Goal: Use online tool/utility

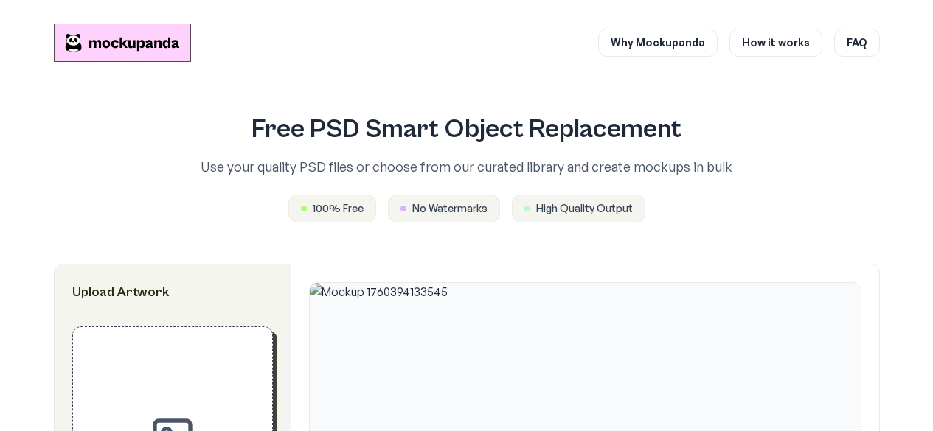
scroll to position [472, 0]
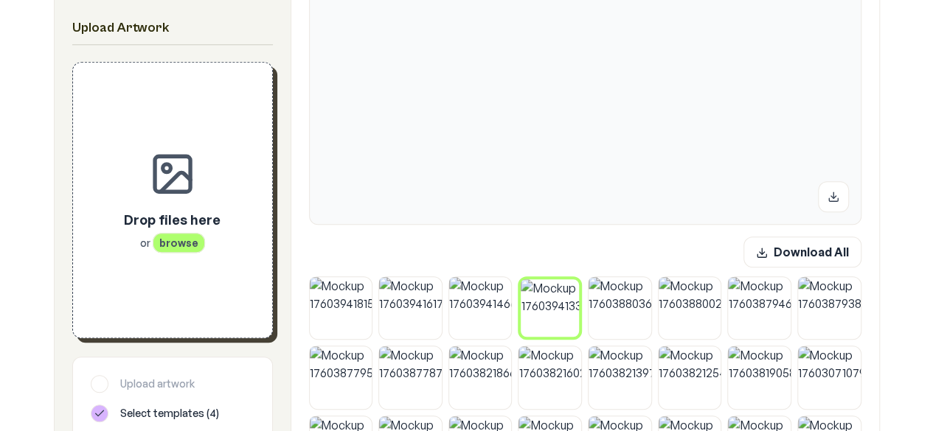
click at [204, 289] on div "Drop files here or browse" at bounding box center [173, 200] width 152 height 228
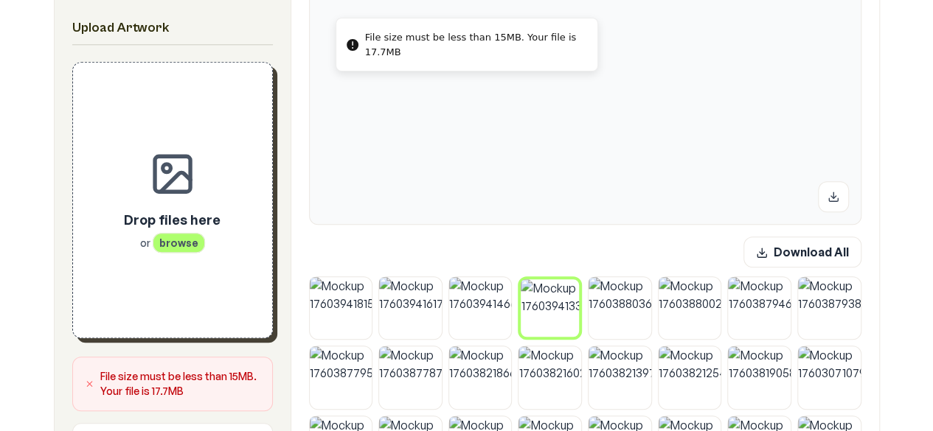
click at [232, 201] on div "Drop files here or browse" at bounding box center [173, 200] width 152 height 228
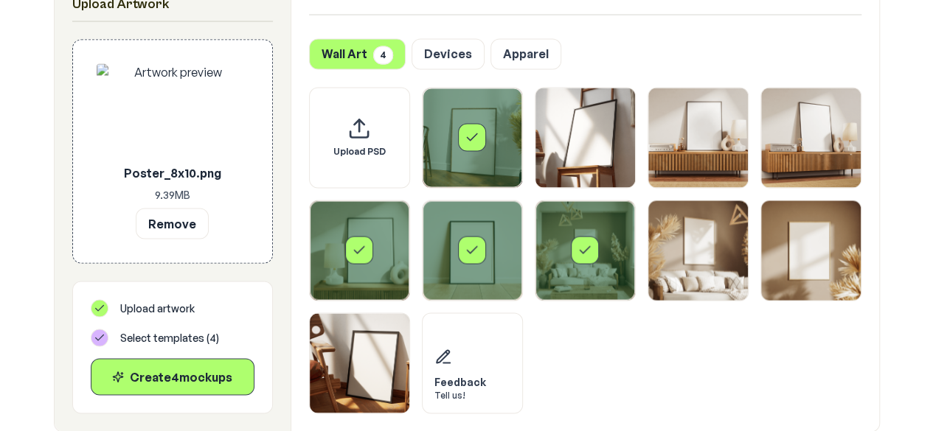
scroll to position [1268, 0]
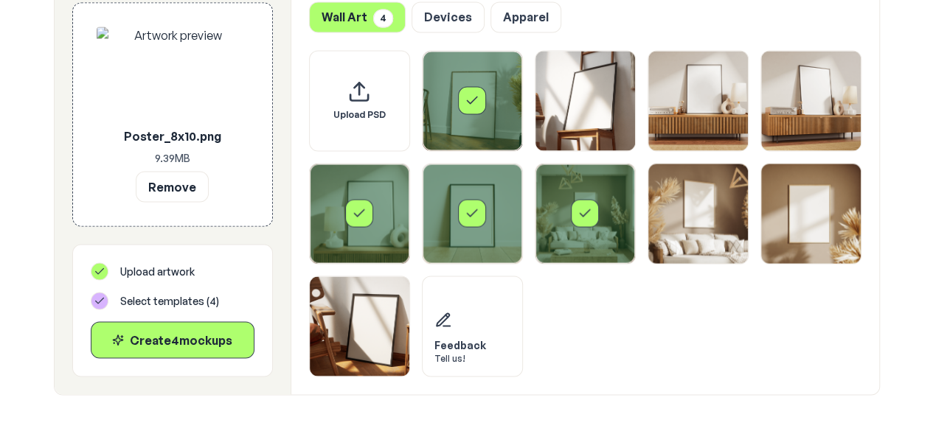
click at [565, 238] on div "Select template Framed Poster 7" at bounding box center [585, 214] width 100 height 100
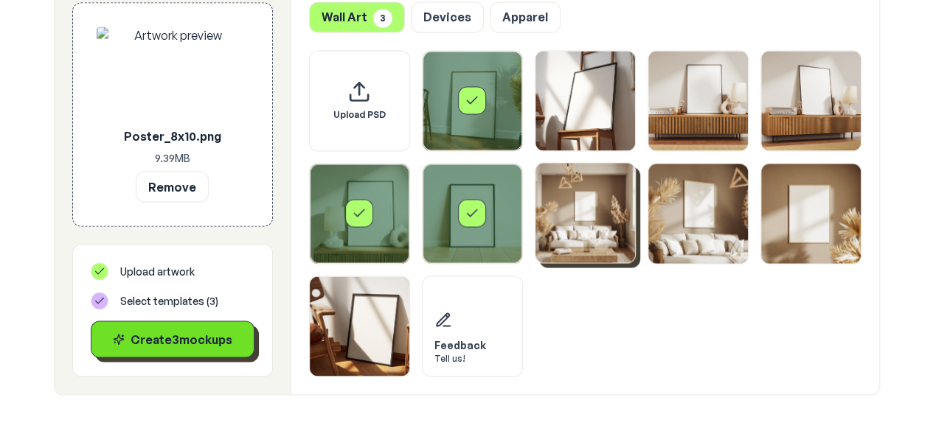
click at [220, 347] on div "Create 3 mockup s" at bounding box center [172, 339] width 139 height 18
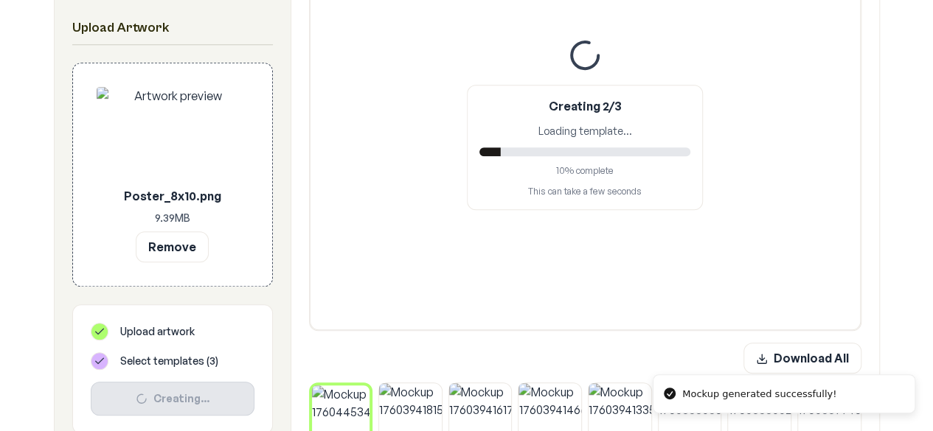
scroll to position [361, 0]
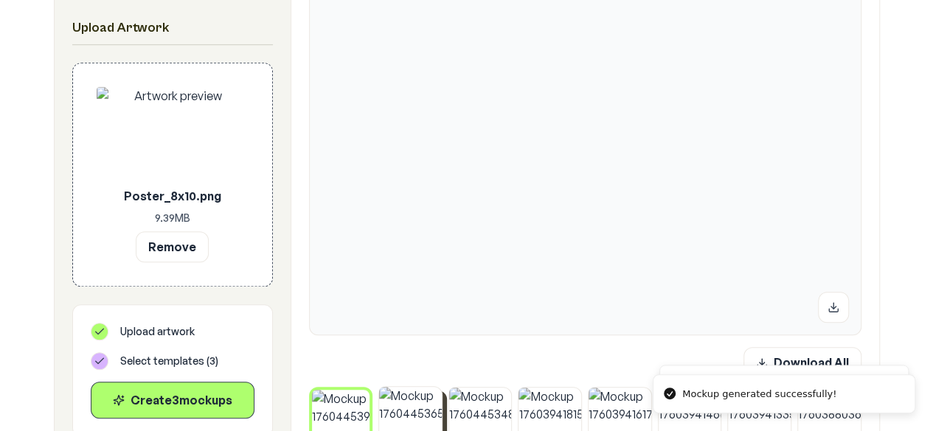
click at [406, 402] on img at bounding box center [410, 418] width 63 height 63
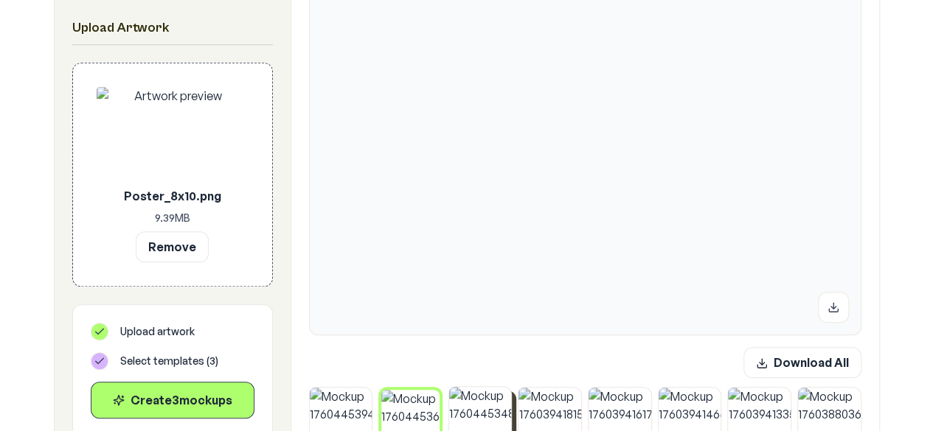
click at [485, 388] on img at bounding box center [480, 418] width 63 height 63
click at [337, 414] on img at bounding box center [341, 418] width 63 height 63
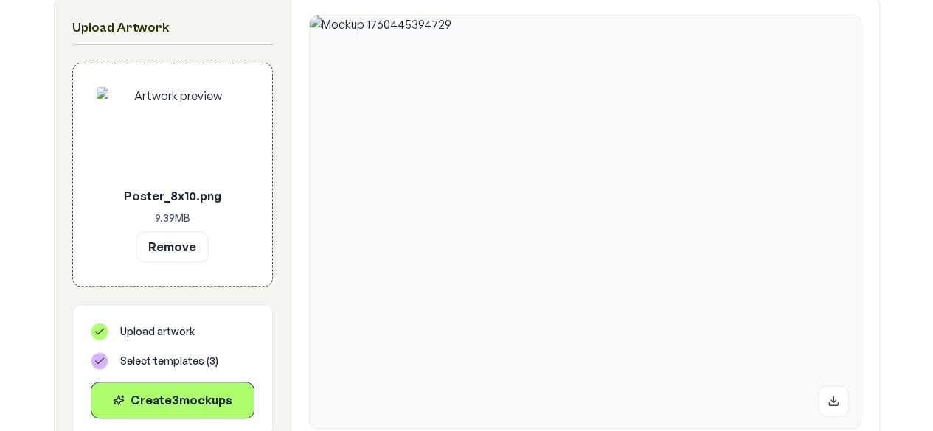
scroll to position [346, 0]
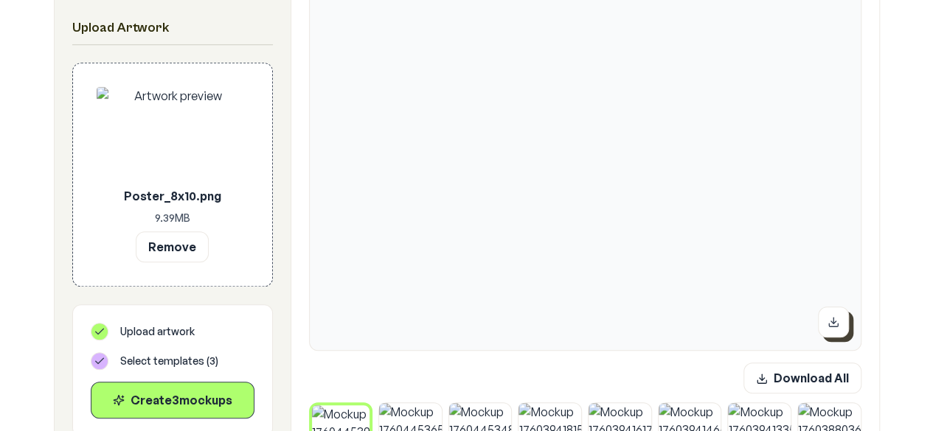
click at [825, 333] on button at bounding box center [833, 322] width 31 height 31
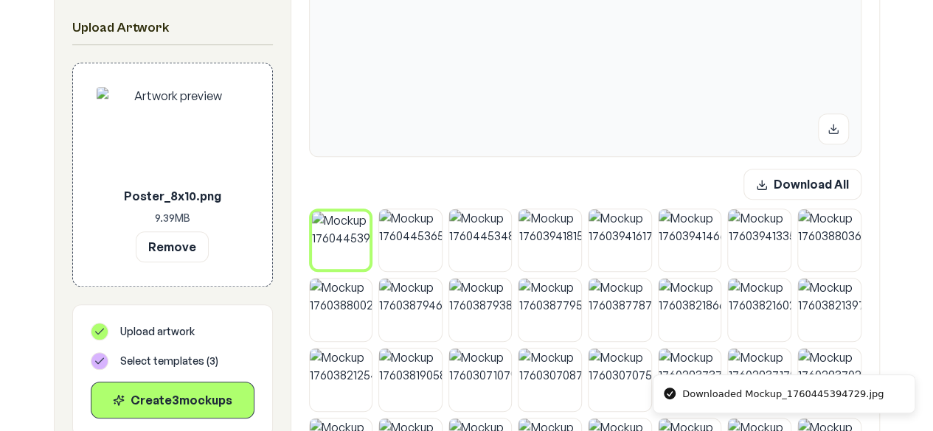
scroll to position [560, 0]
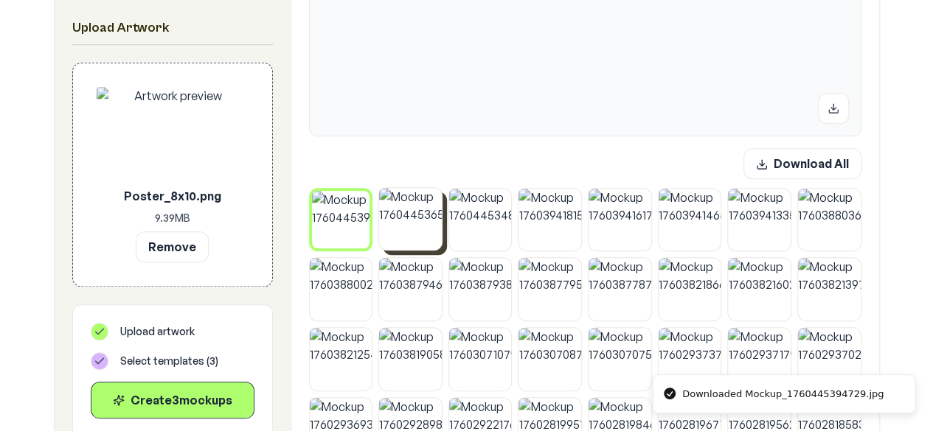
drag, startPoint x: 408, startPoint y: 220, endPoint x: 467, endPoint y: 202, distance: 61.8
click at [407, 220] on img at bounding box center [410, 220] width 63 height 63
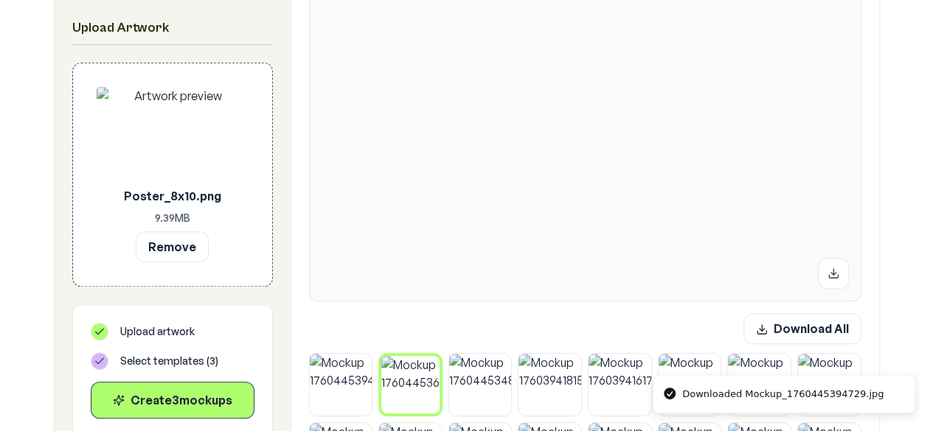
scroll to position [366, 0]
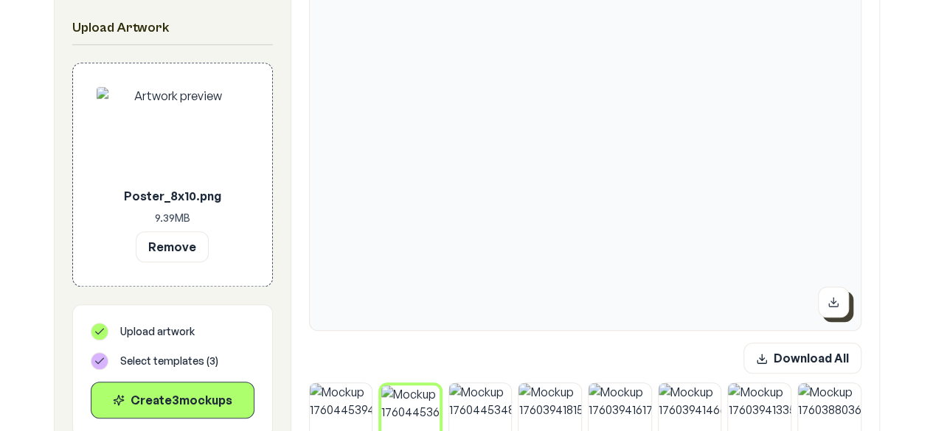
click at [838, 299] on icon at bounding box center [833, 302] width 12 height 12
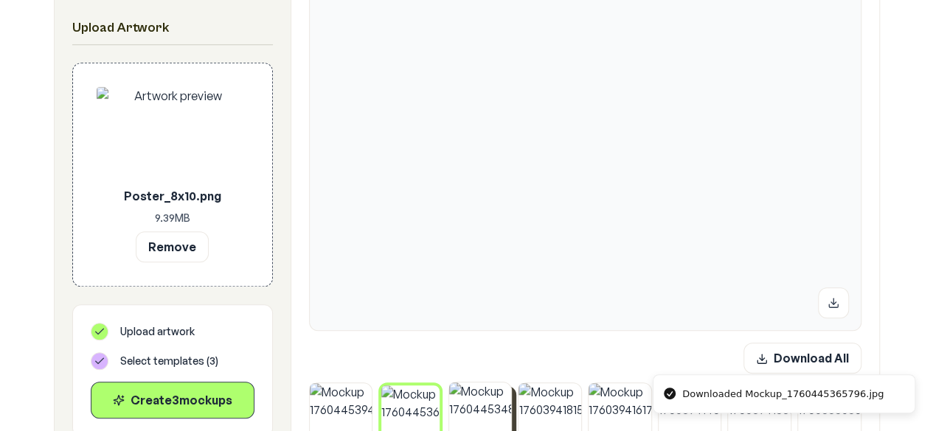
click at [467, 417] on img at bounding box center [480, 414] width 63 height 63
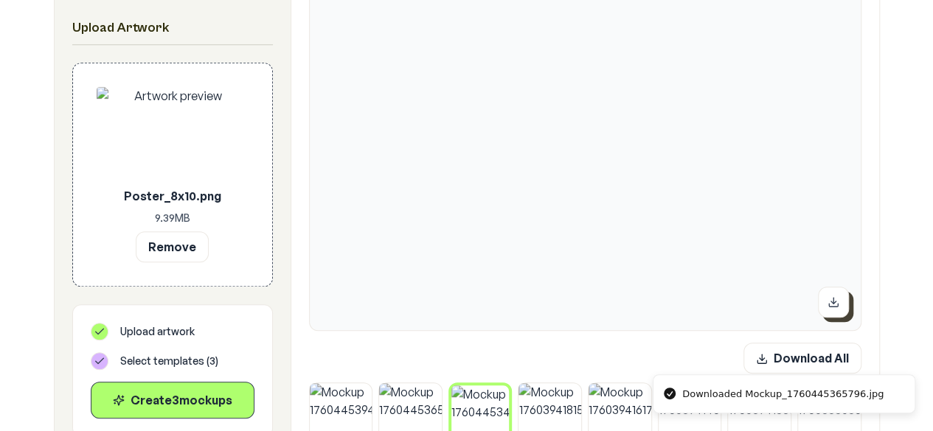
click at [830, 307] on button at bounding box center [833, 302] width 31 height 31
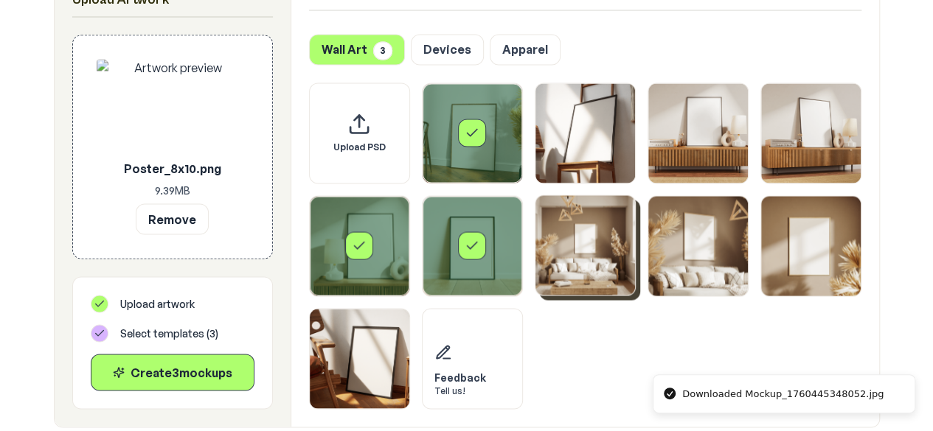
scroll to position [1244, 0]
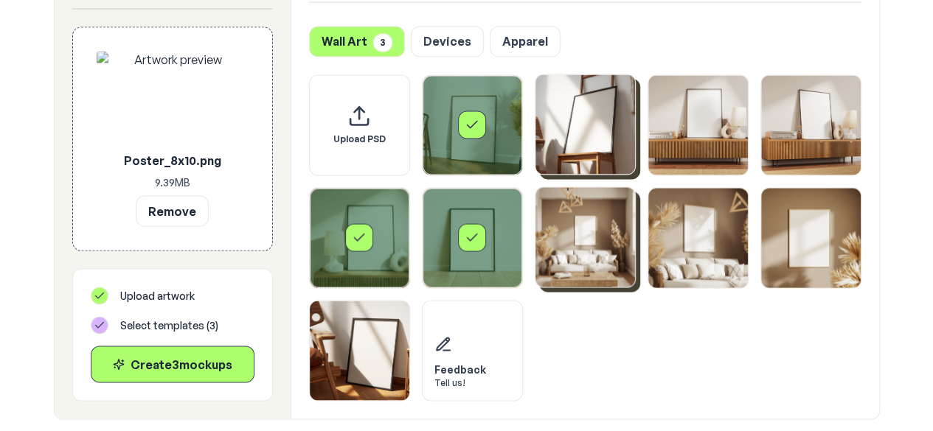
click at [577, 130] on img "Select template Framed Poster 2" at bounding box center [585, 124] width 100 height 100
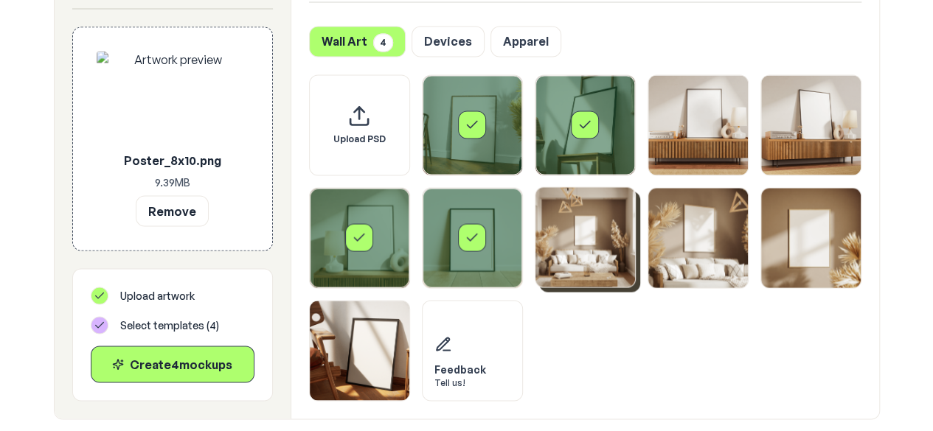
click at [509, 134] on div "Select template Framed Poster" at bounding box center [473, 125] width 100 height 100
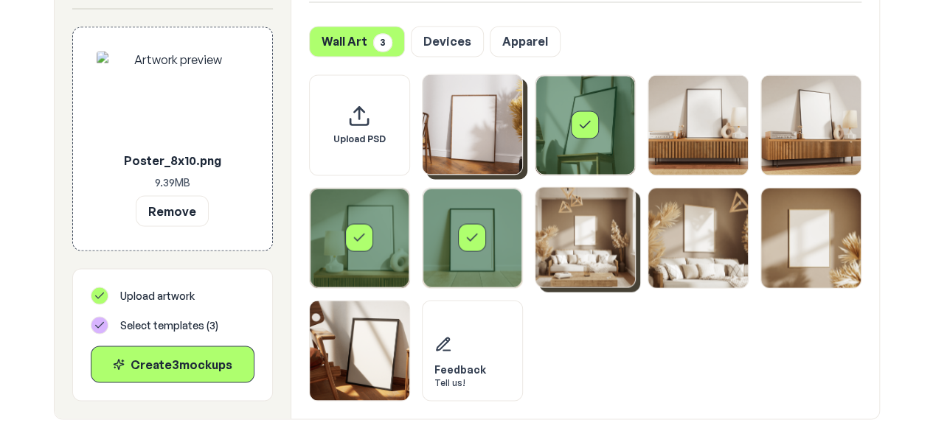
click at [454, 264] on div "Select template Framed Poster 6" at bounding box center [473, 238] width 100 height 100
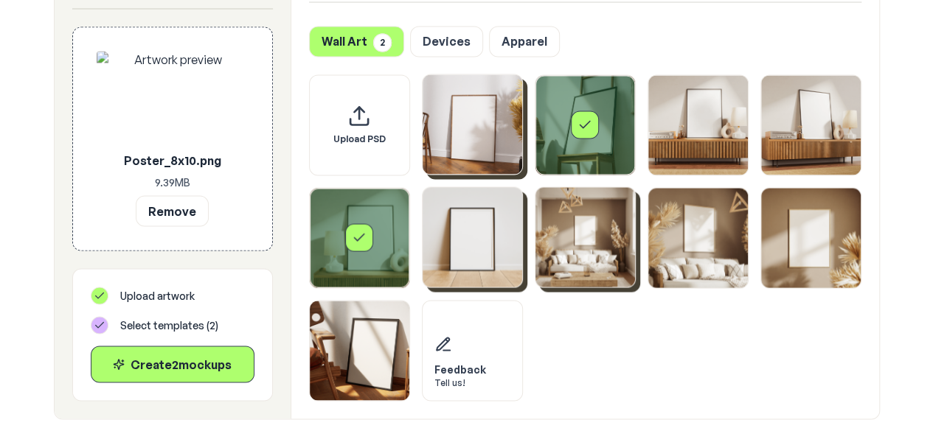
click at [399, 234] on div "Select template Framed Poster 5" at bounding box center [360, 238] width 100 height 100
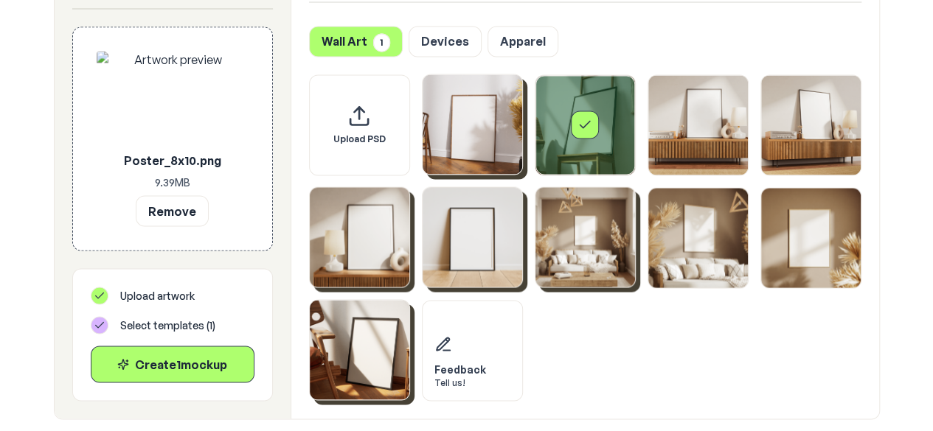
click at [385, 370] on img "Select template Framed Poster 10" at bounding box center [360, 350] width 100 height 100
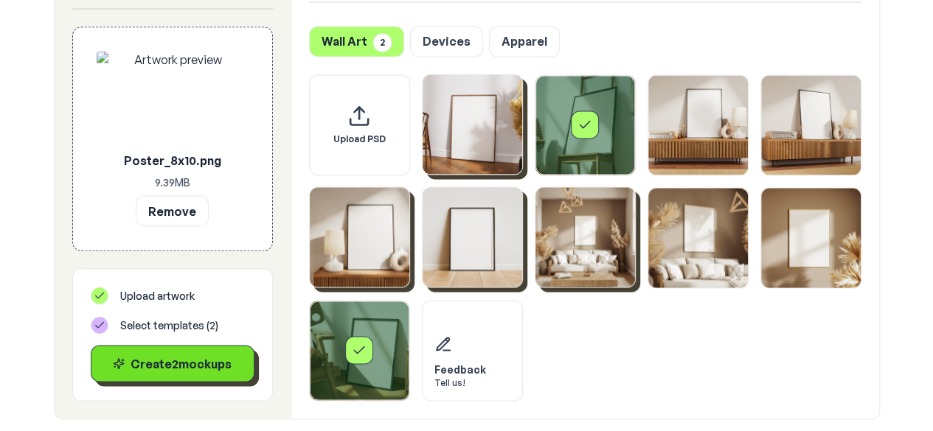
click at [199, 369] on div "Create 2 mockup s" at bounding box center [172, 364] width 139 height 18
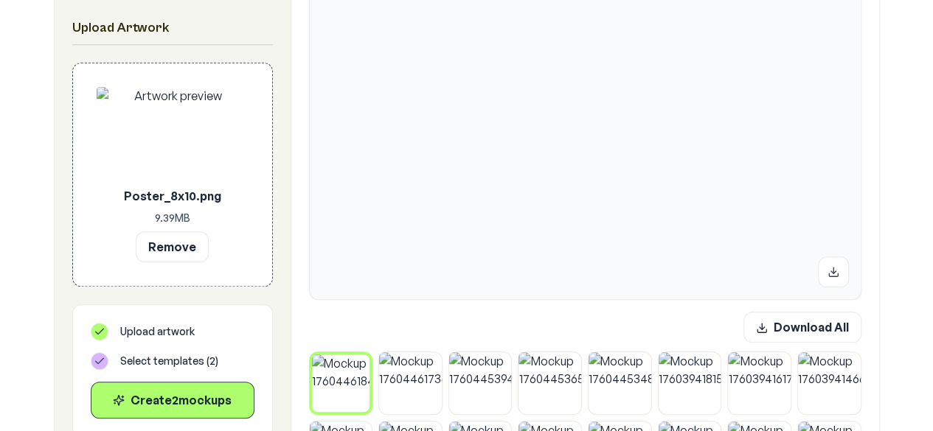
scroll to position [409, 0]
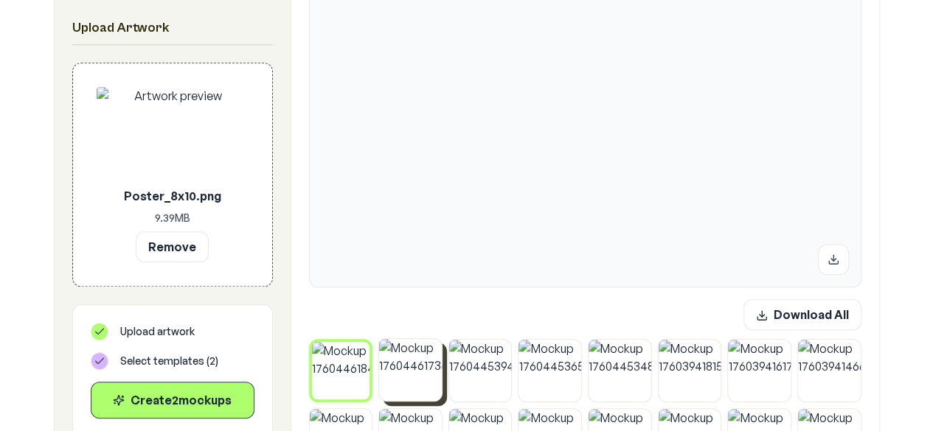
click at [403, 381] on img at bounding box center [410, 370] width 63 height 63
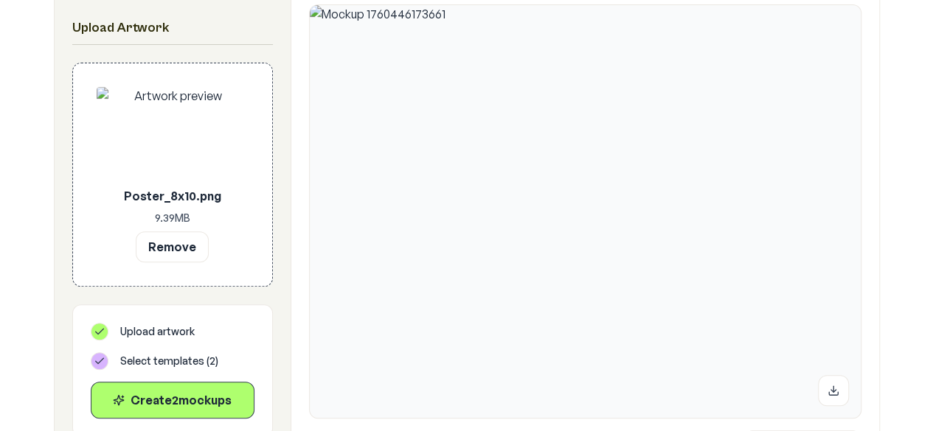
scroll to position [361, 0]
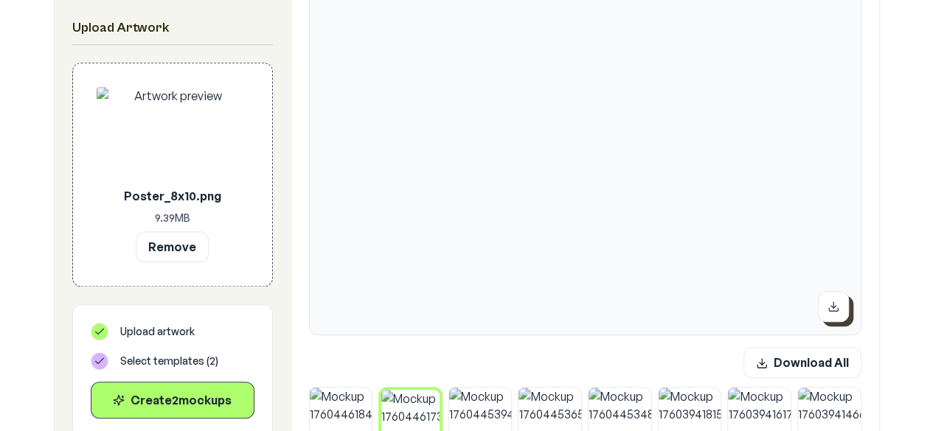
click at [836, 311] on icon at bounding box center [833, 307] width 12 height 12
click at [337, 408] on img at bounding box center [341, 418] width 63 height 63
click at [838, 316] on button at bounding box center [833, 306] width 31 height 31
